Goal: Transaction & Acquisition: Purchase product/service

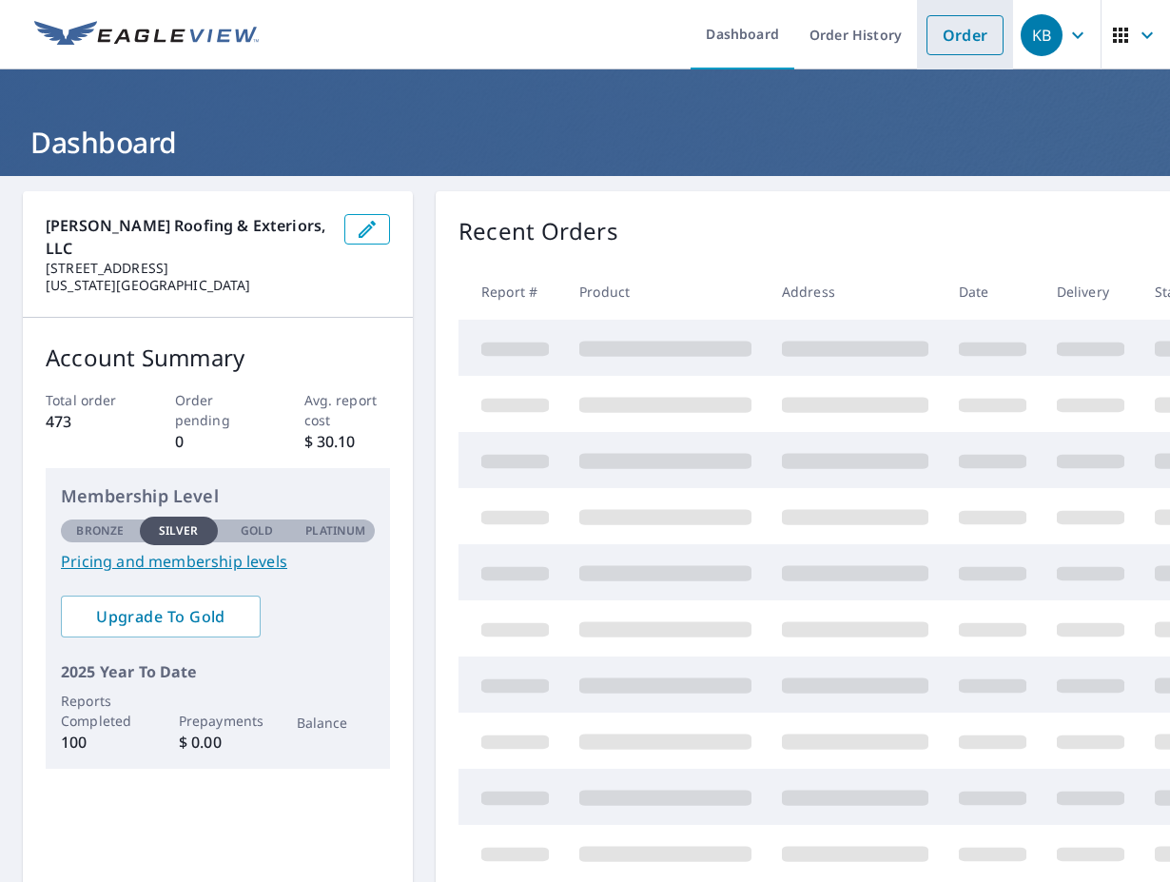
click at [954, 13] on li "Order" at bounding box center [965, 34] width 96 height 69
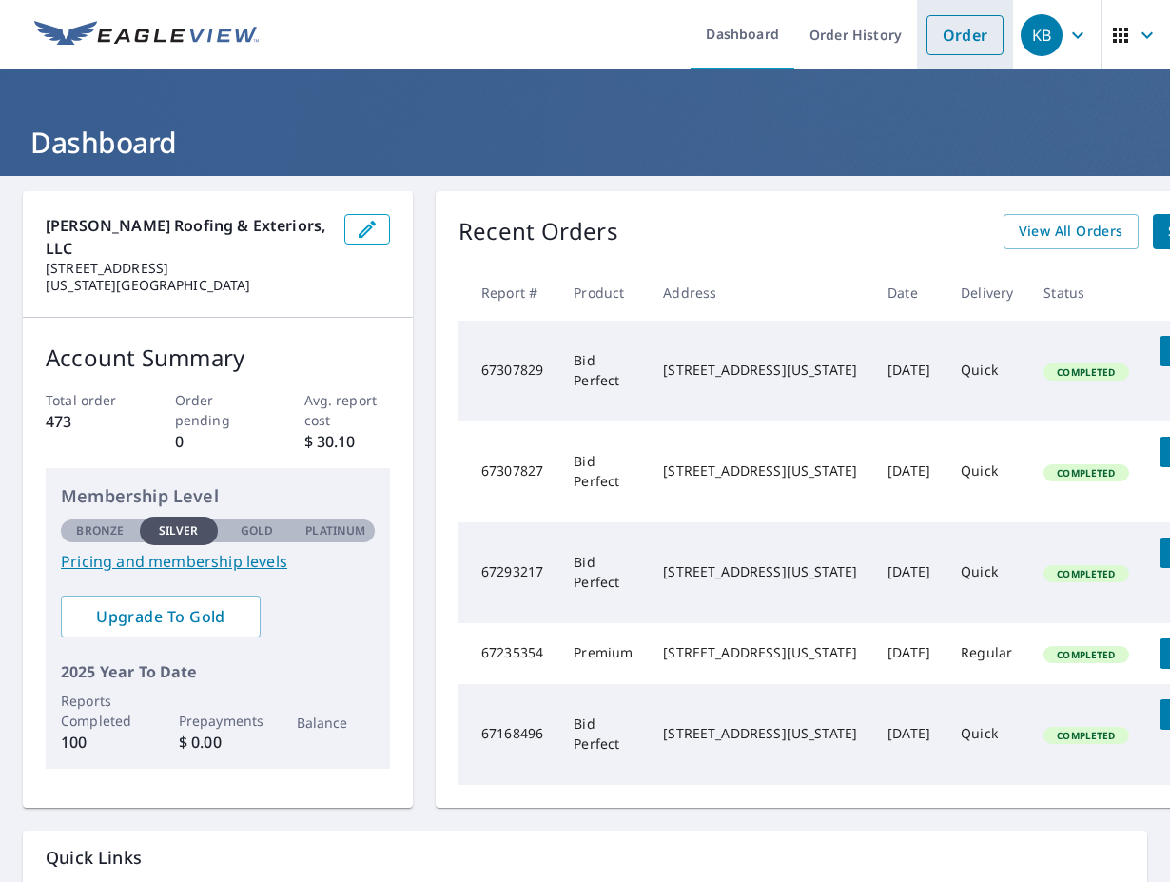
click at [946, 50] on link "Order" at bounding box center [964, 35] width 77 height 40
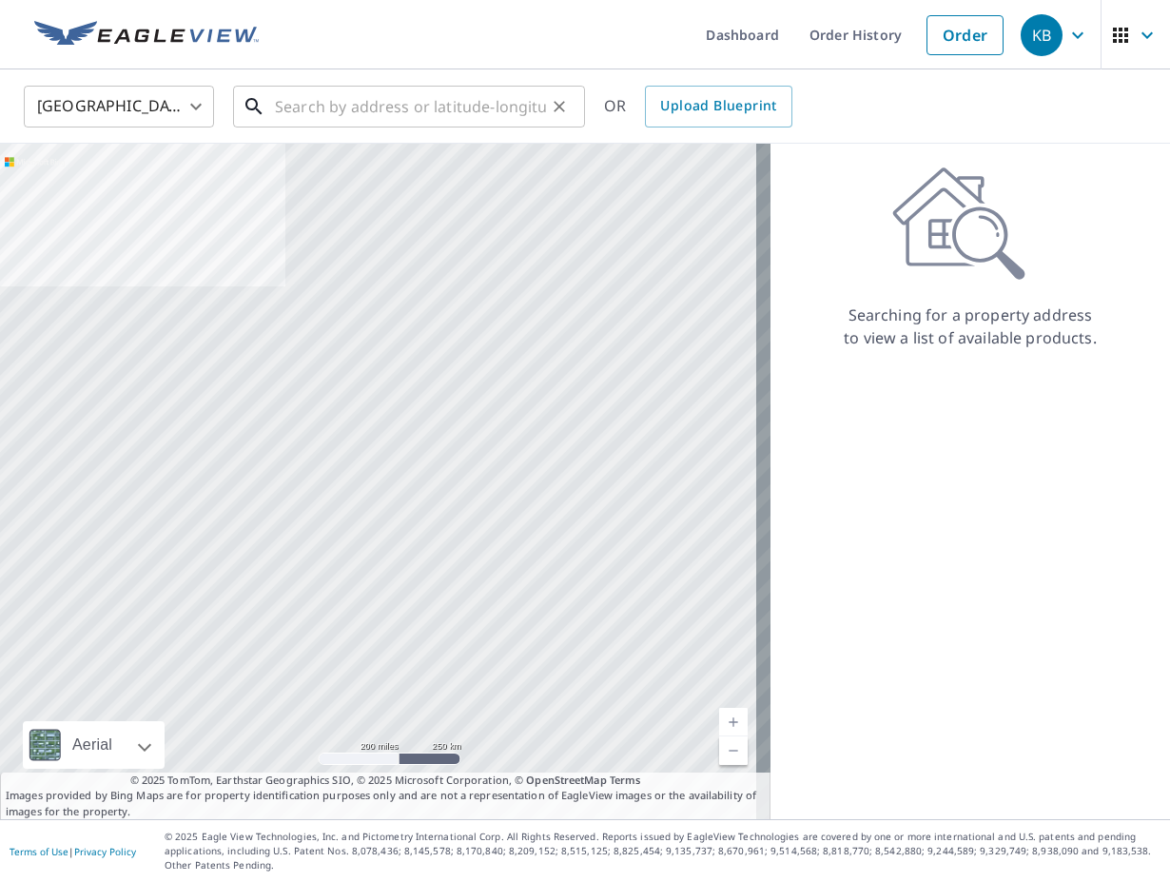
click at [304, 107] on input "text" at bounding box center [410, 106] width 271 height 53
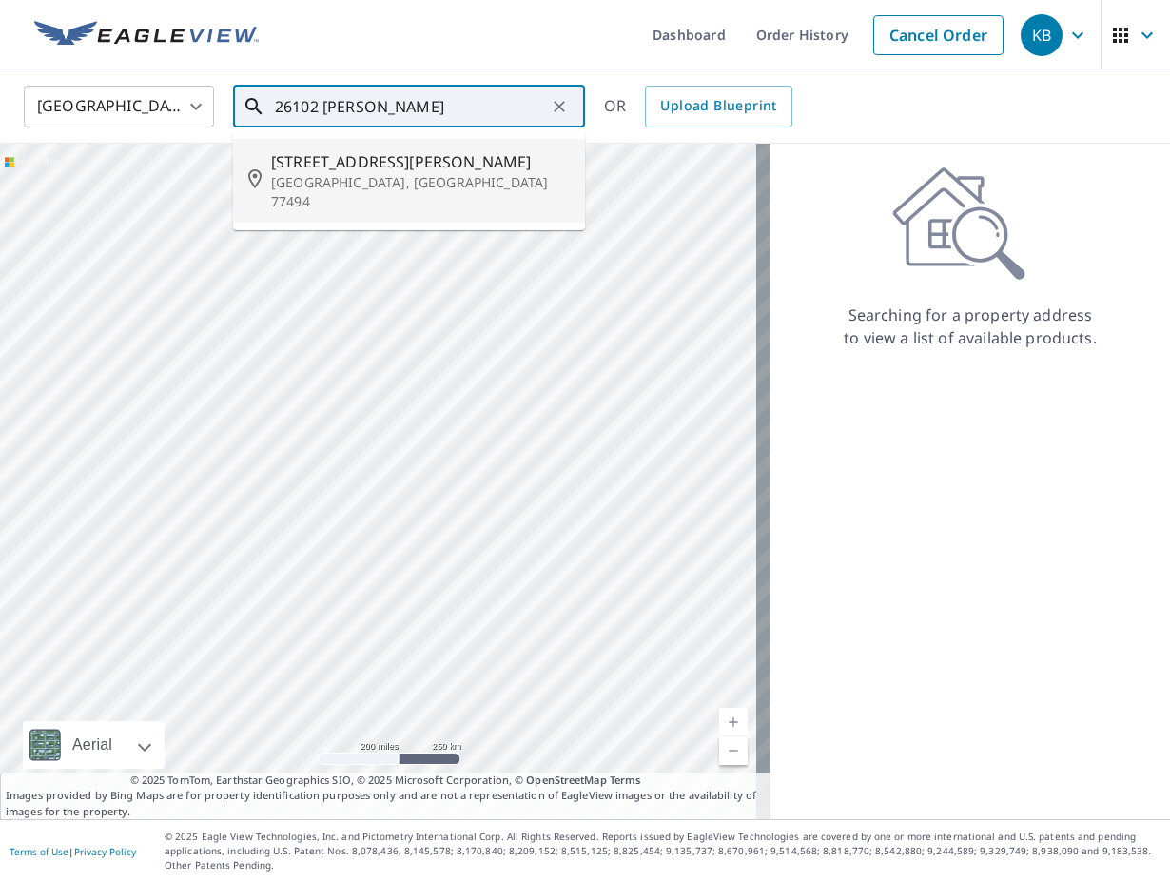
click at [330, 185] on p "[GEOGRAPHIC_DATA], [GEOGRAPHIC_DATA] 77494" at bounding box center [420, 192] width 299 height 38
type input "[STREET_ADDRESS][PERSON_NAME]"
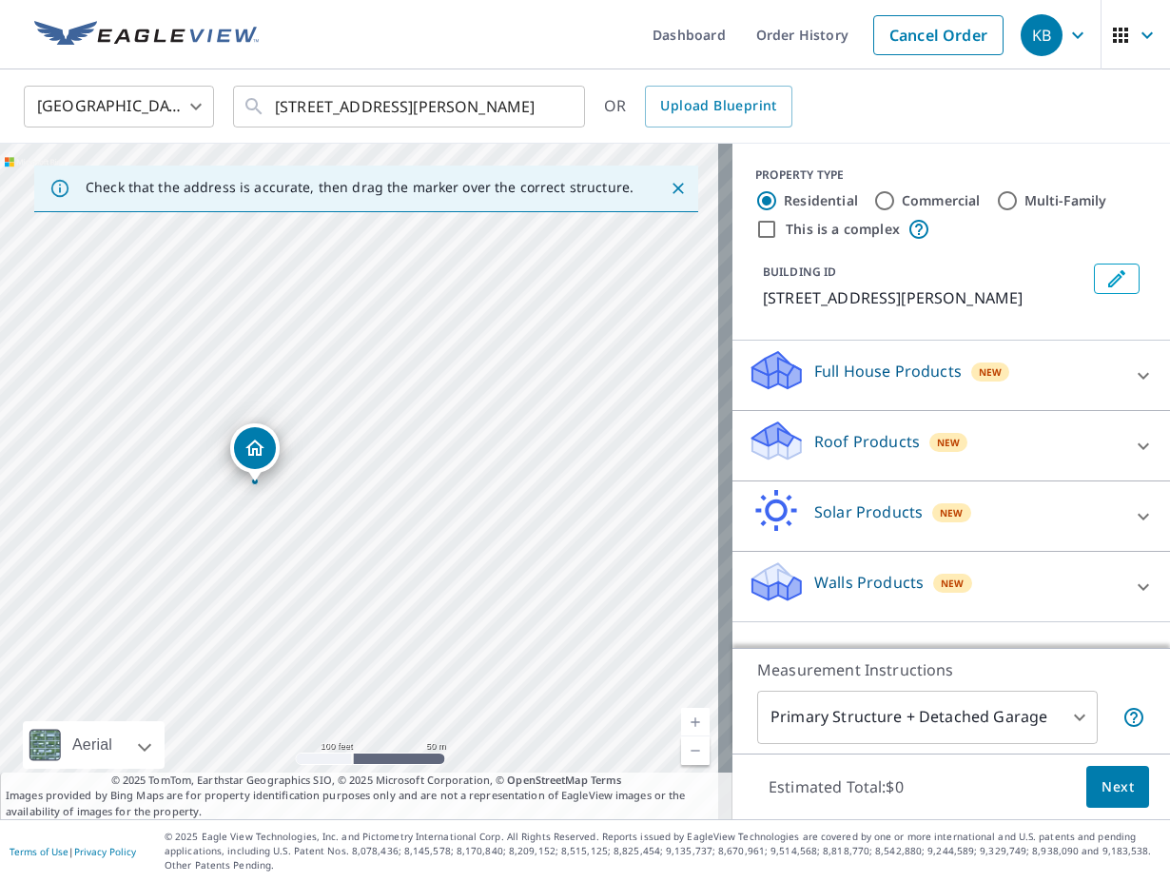
click at [850, 444] on p "Roof Products" at bounding box center [867, 441] width 106 height 23
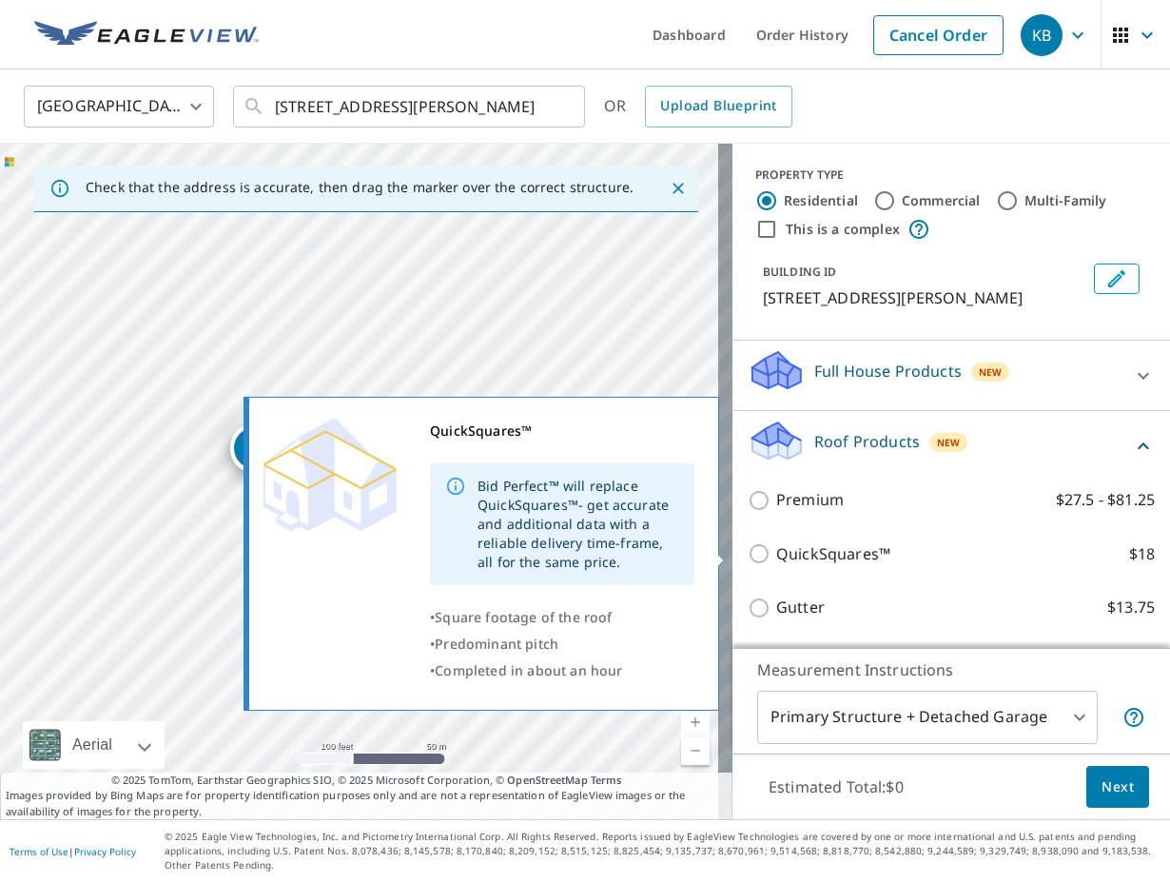
click at [805, 550] on p "QuickSquares™" at bounding box center [833, 554] width 114 height 24
click at [776, 550] on input "QuickSquares™ $18" at bounding box center [761, 553] width 29 height 23
checkbox input "true"
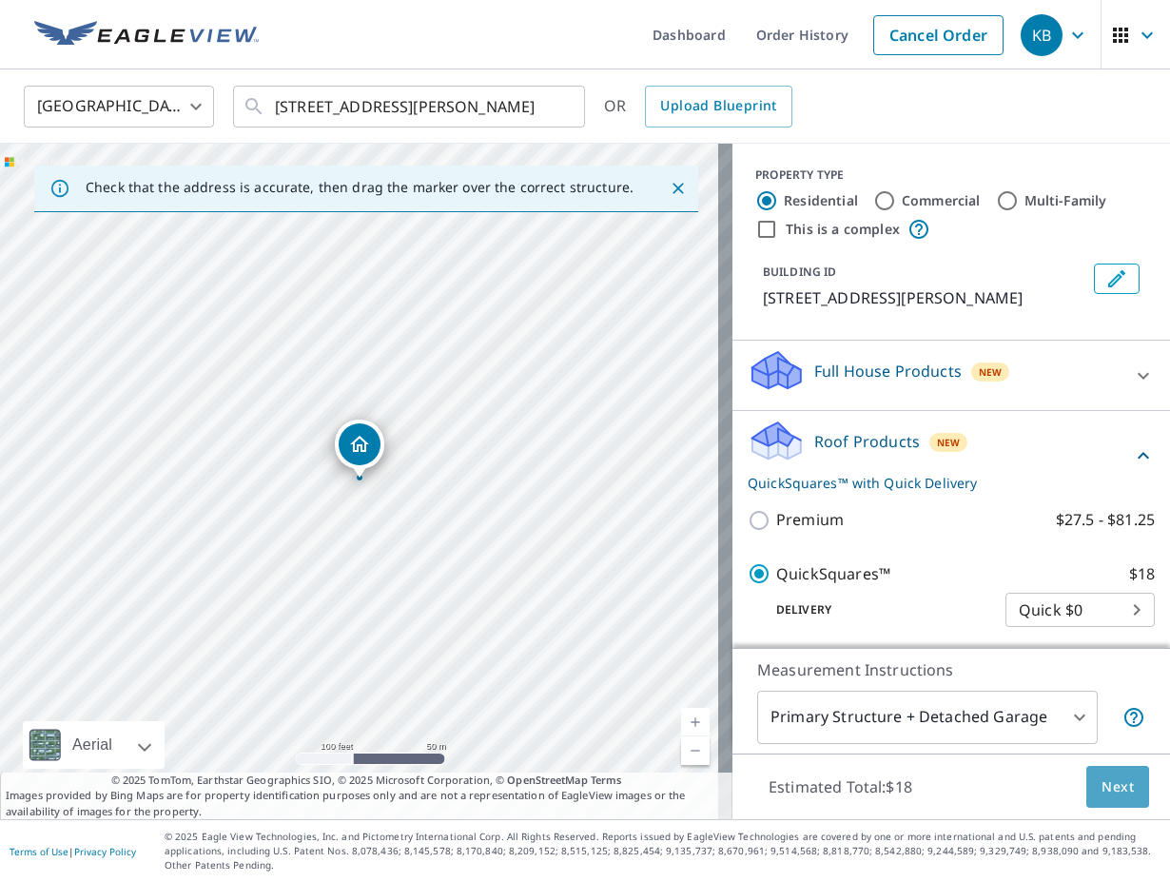
click at [1108, 790] on span "Next" at bounding box center [1117, 787] width 32 height 24
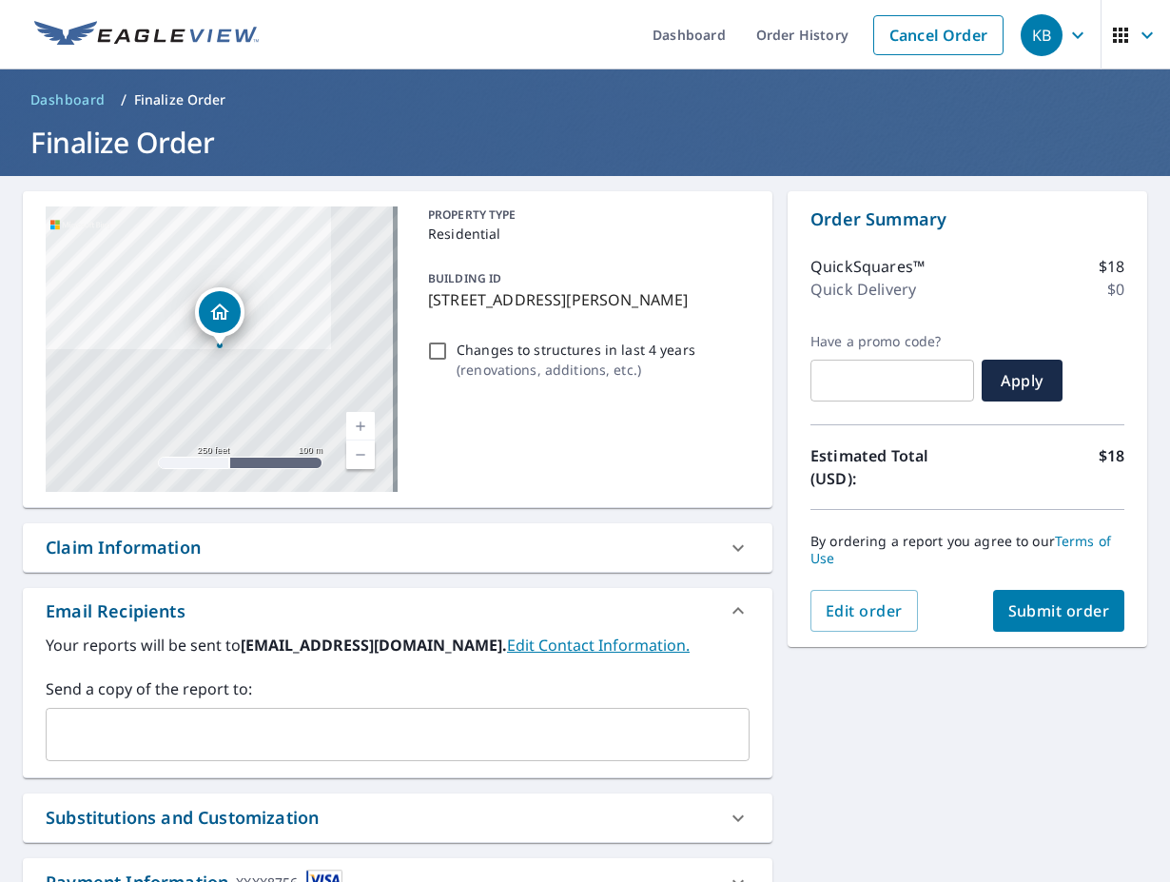
click at [1015, 616] on span "Submit order" at bounding box center [1059, 610] width 102 height 21
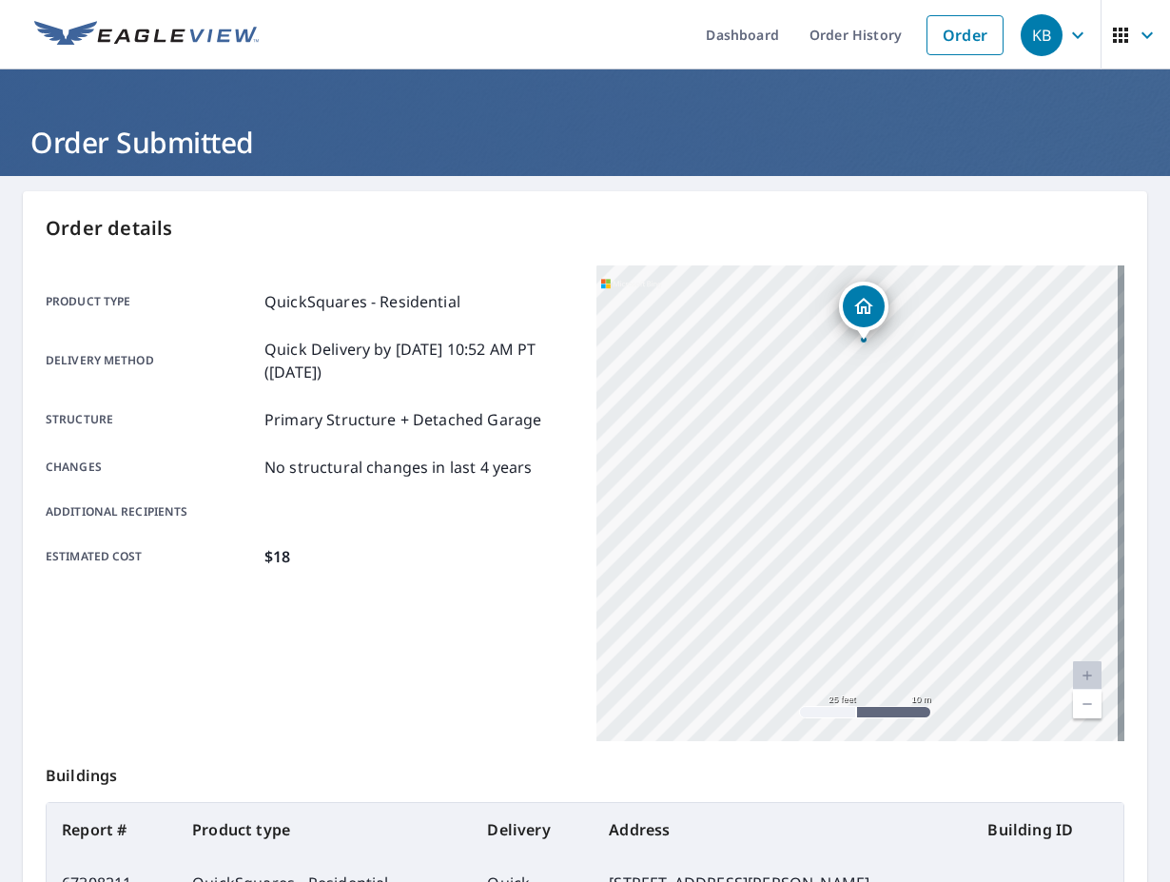
drag, startPoint x: 885, startPoint y: 447, endPoint x: 884, endPoint y: 535, distance: 88.4
click at [884, 535] on div "[STREET_ADDRESS][PERSON_NAME]" at bounding box center [860, 502] width 528 height 475
